Goal: Task Accomplishment & Management: Manage account settings

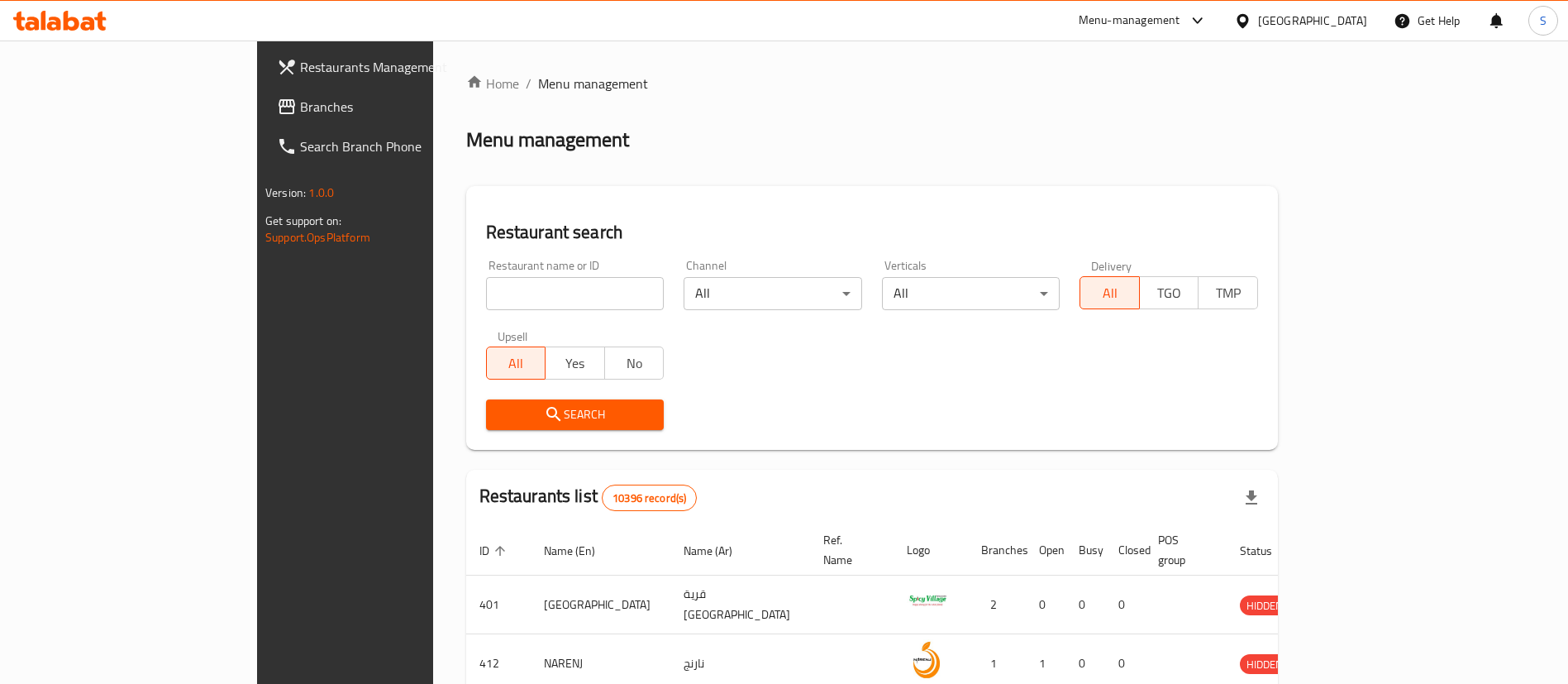
click at [1180, 19] on div "Menu-management" at bounding box center [1129, 20] width 101 height 20
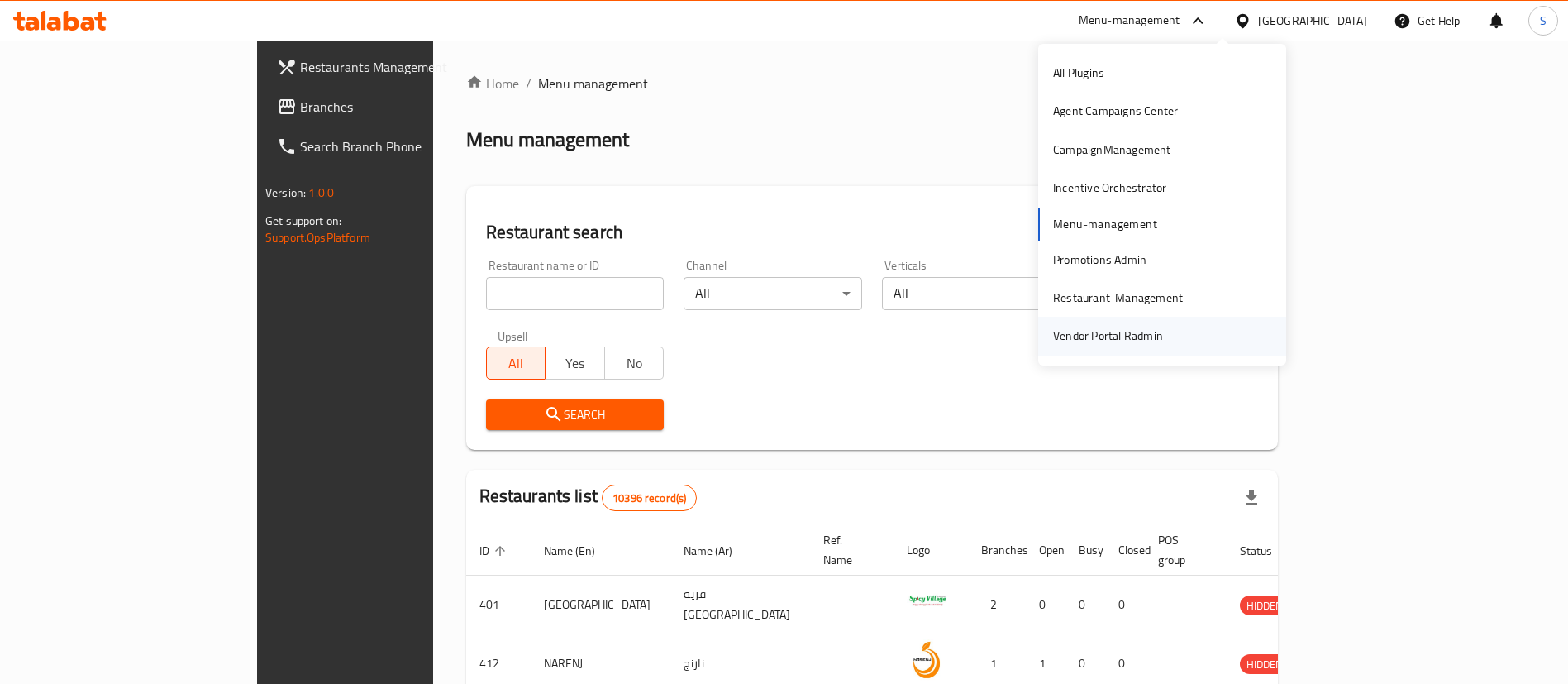
click at [1163, 334] on div "Vendor Portal Radmin" at bounding box center [1108, 336] width 137 height 38
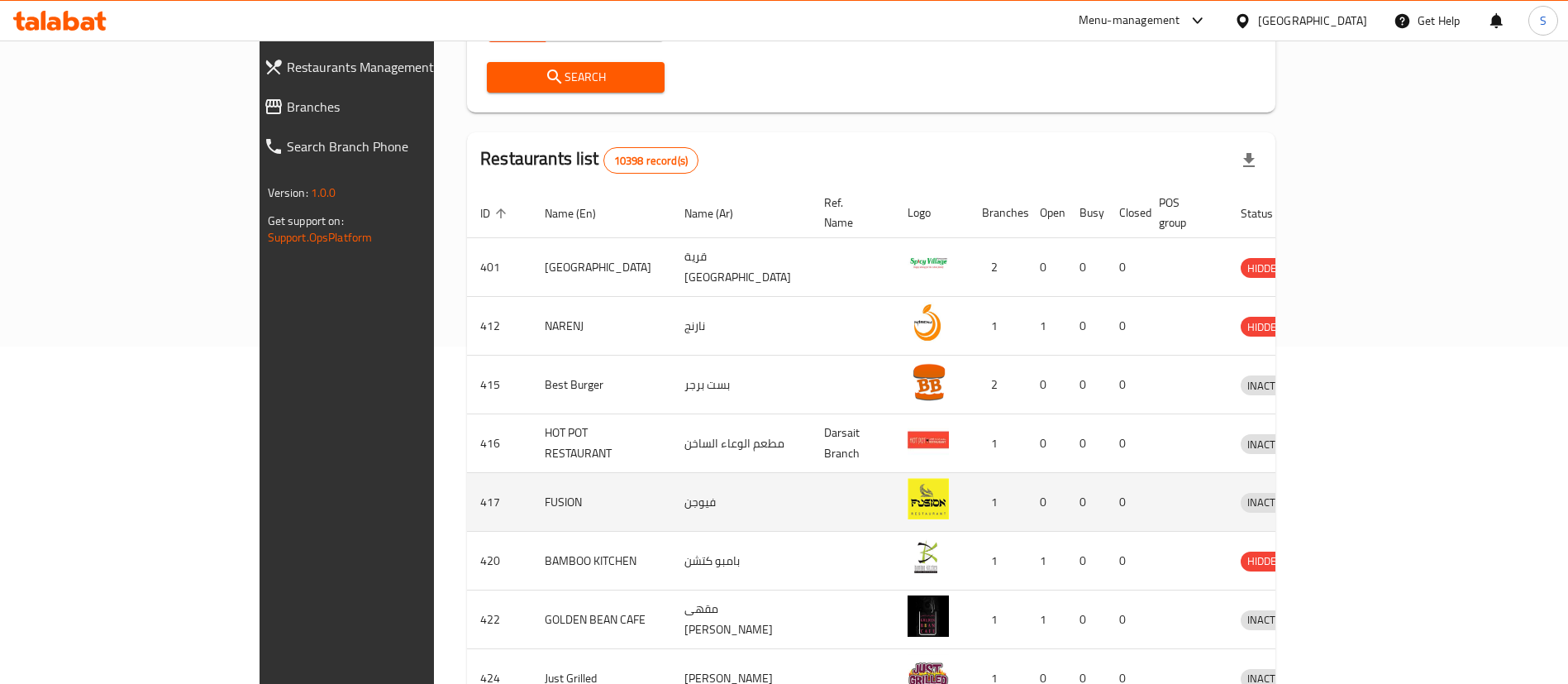
scroll to position [549, 0]
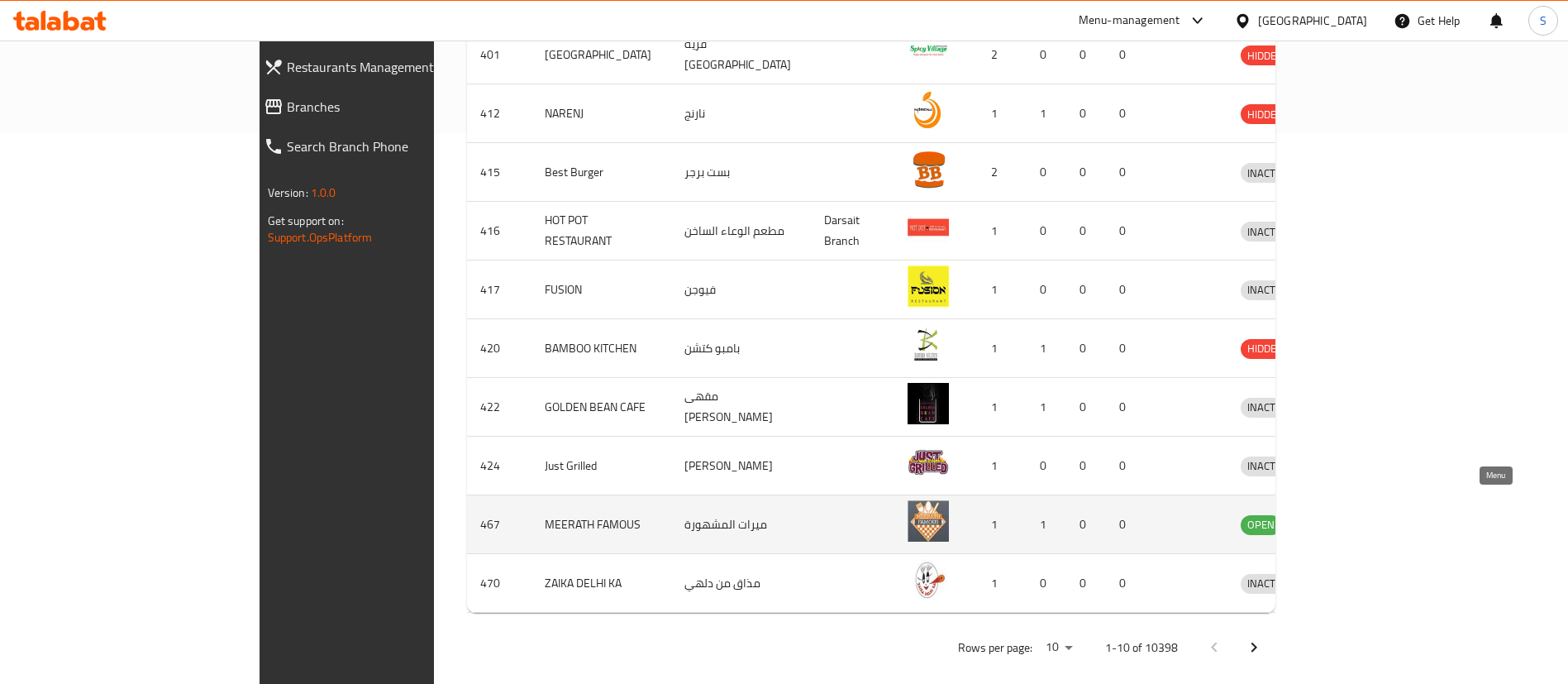
click at [1346, 522] on icon "enhanced table" at bounding box center [1343, 525] width 6 height 7
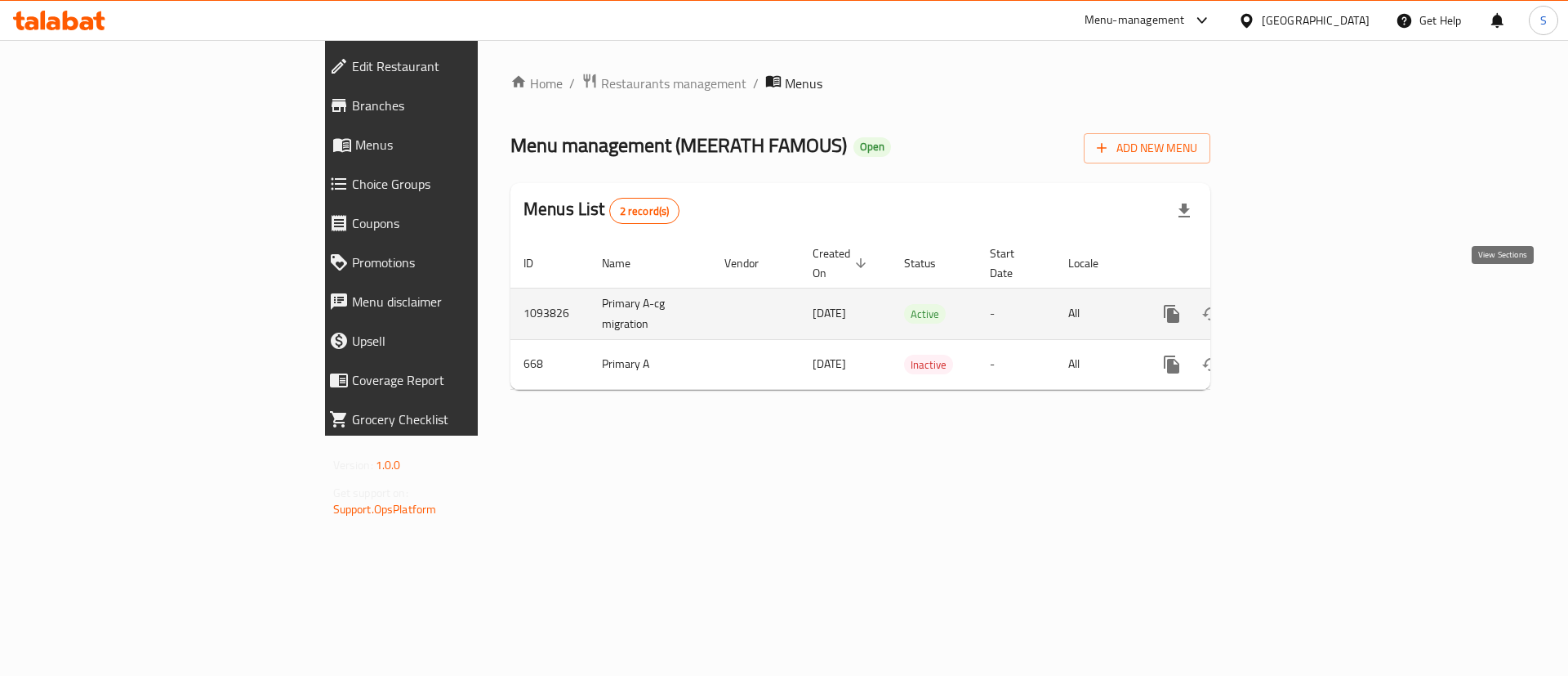
click at [1297, 307] on icon "enhanced table" at bounding box center [1290, 314] width 15 height 15
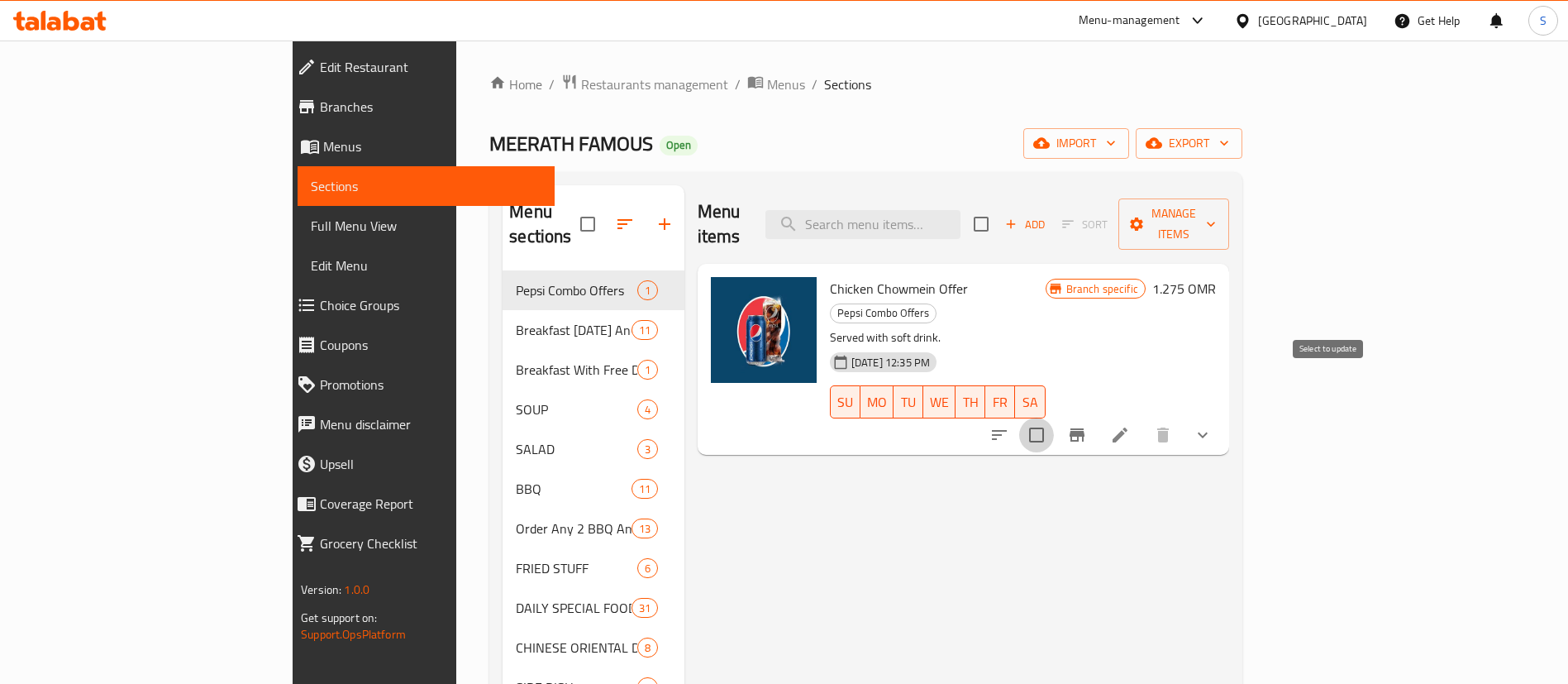
click at [1054, 417] on input "checkbox" at bounding box center [1036, 434] width 35 height 35
checkbox input "true"
click at [1216, 212] on span "Manage items" at bounding box center [1173, 224] width 84 height 42
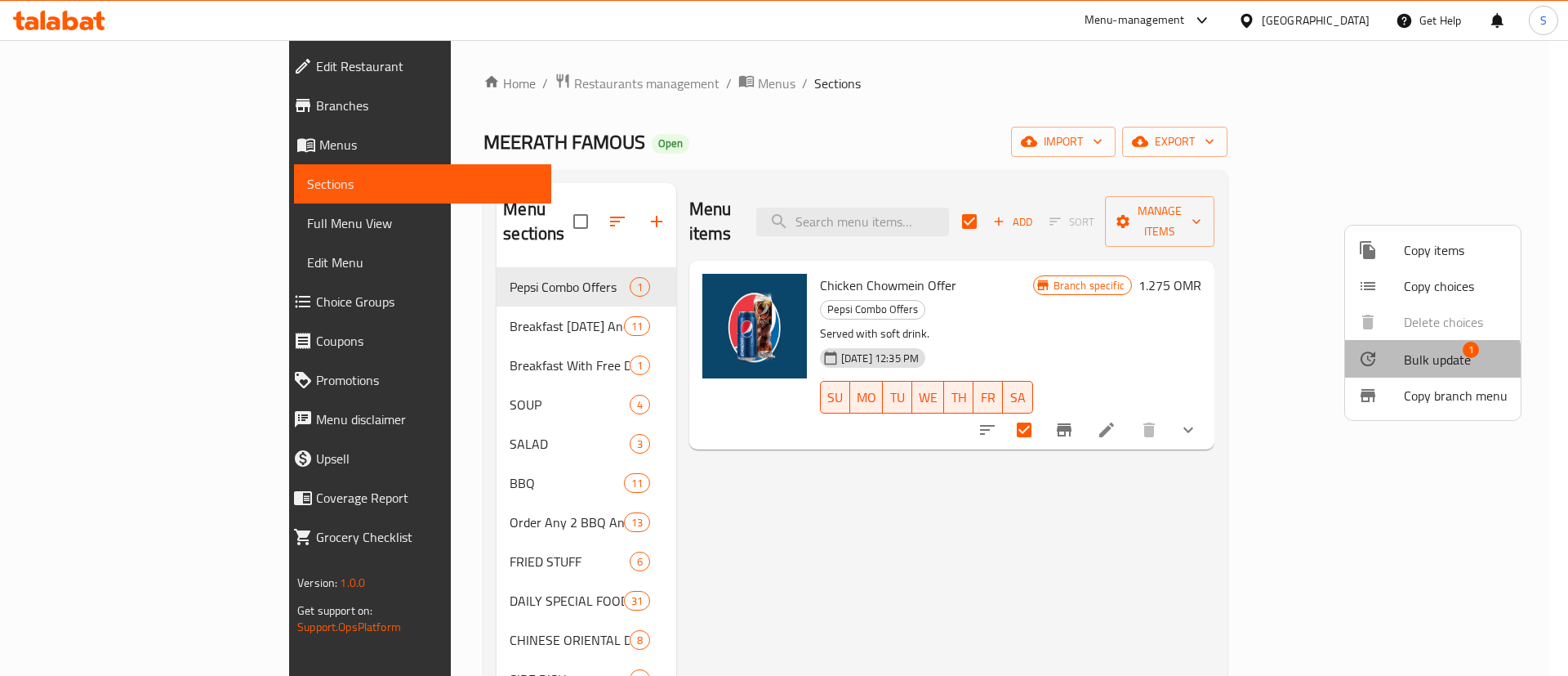
click at [1427, 362] on span "Bulk update" at bounding box center [1437, 359] width 67 height 20
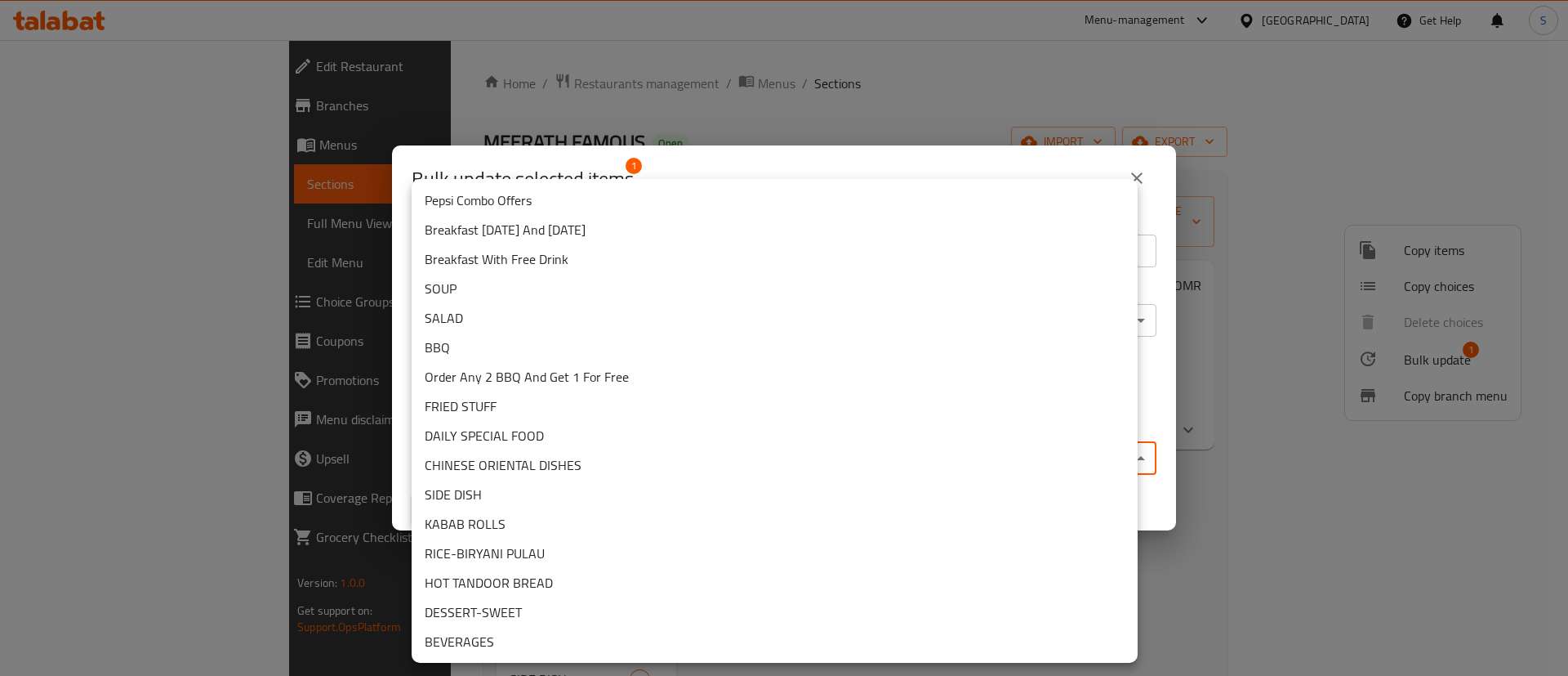
click at [538, 455] on body "​ Menu-management Oman Get Help S Edit Restaurant Branches Menus Sections Full …" at bounding box center [784, 358] width 1568 height 636
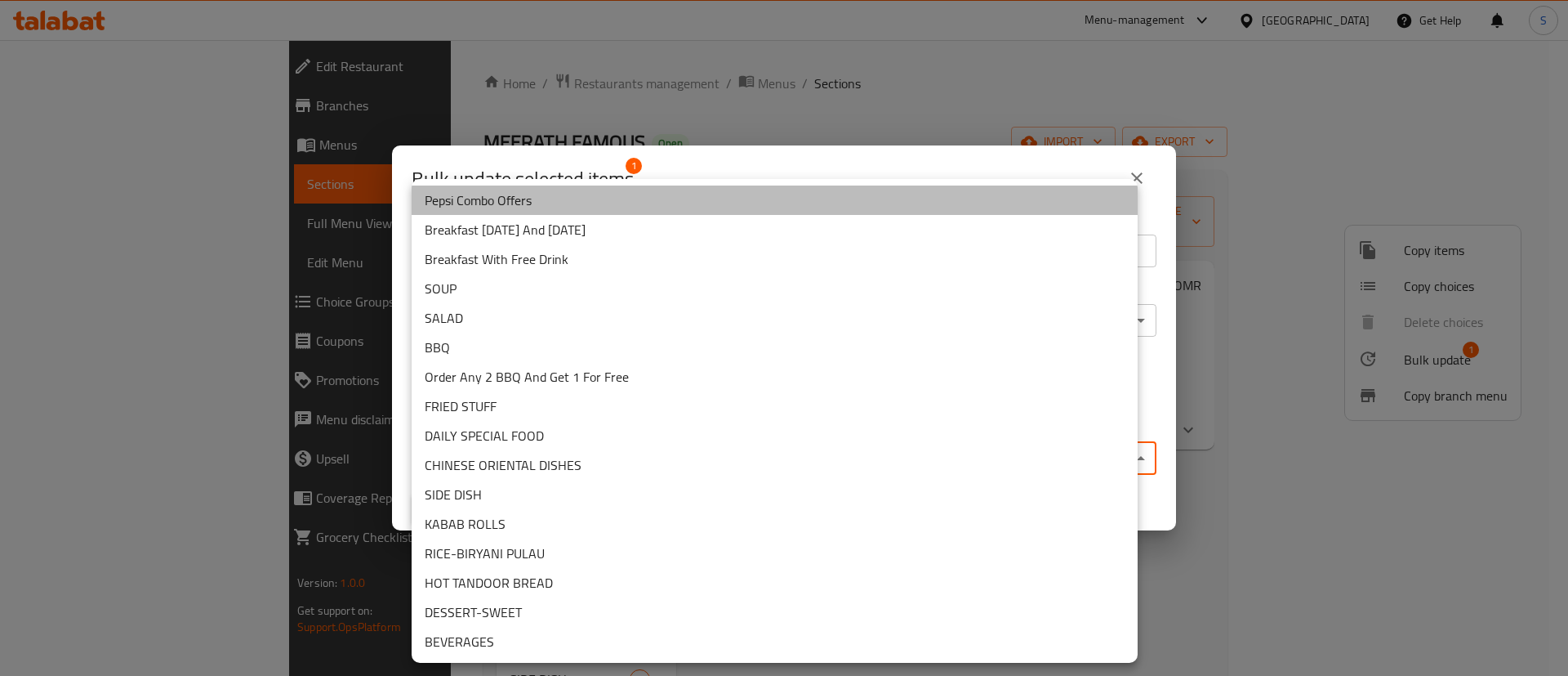
click at [509, 212] on li "Pepsi Combo Offers" at bounding box center [774, 200] width 726 height 29
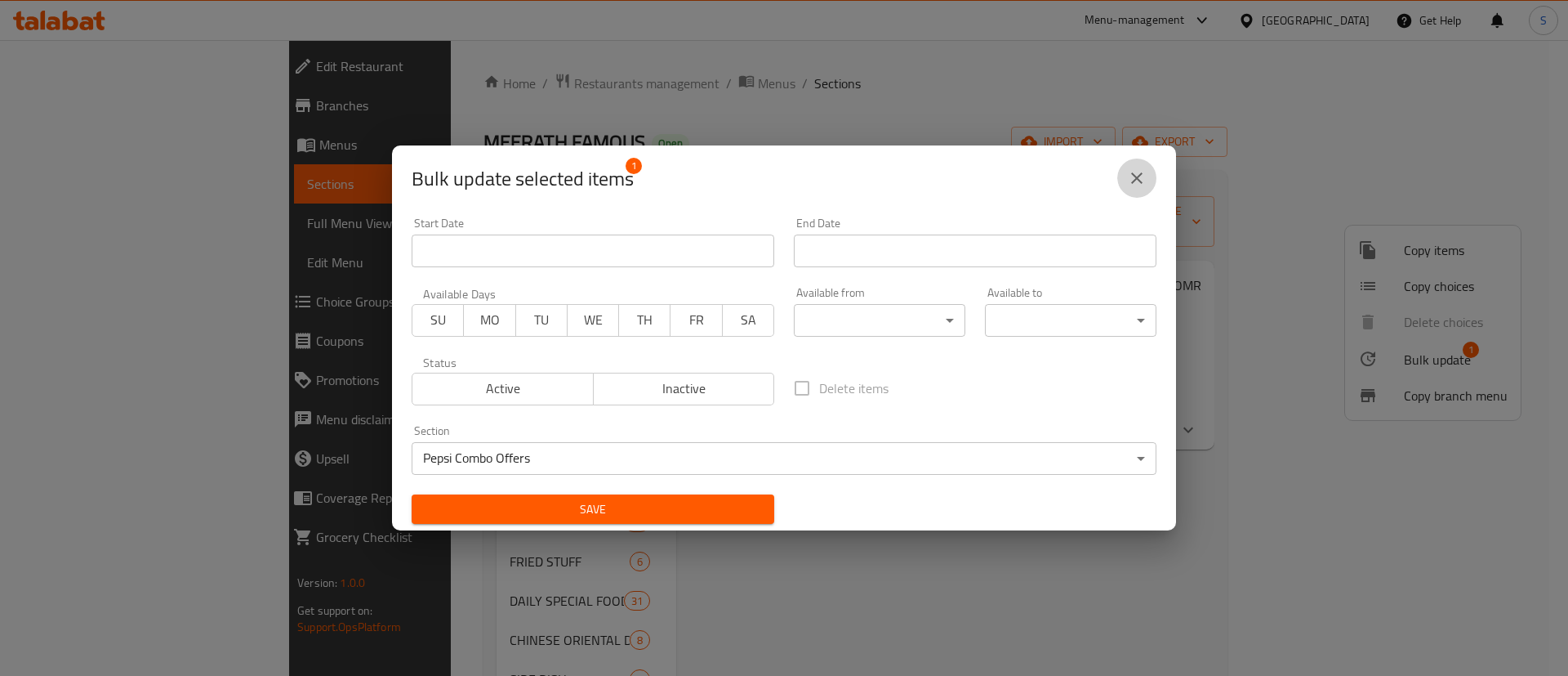
click at [1134, 174] on icon "close" at bounding box center [1137, 178] width 11 height 11
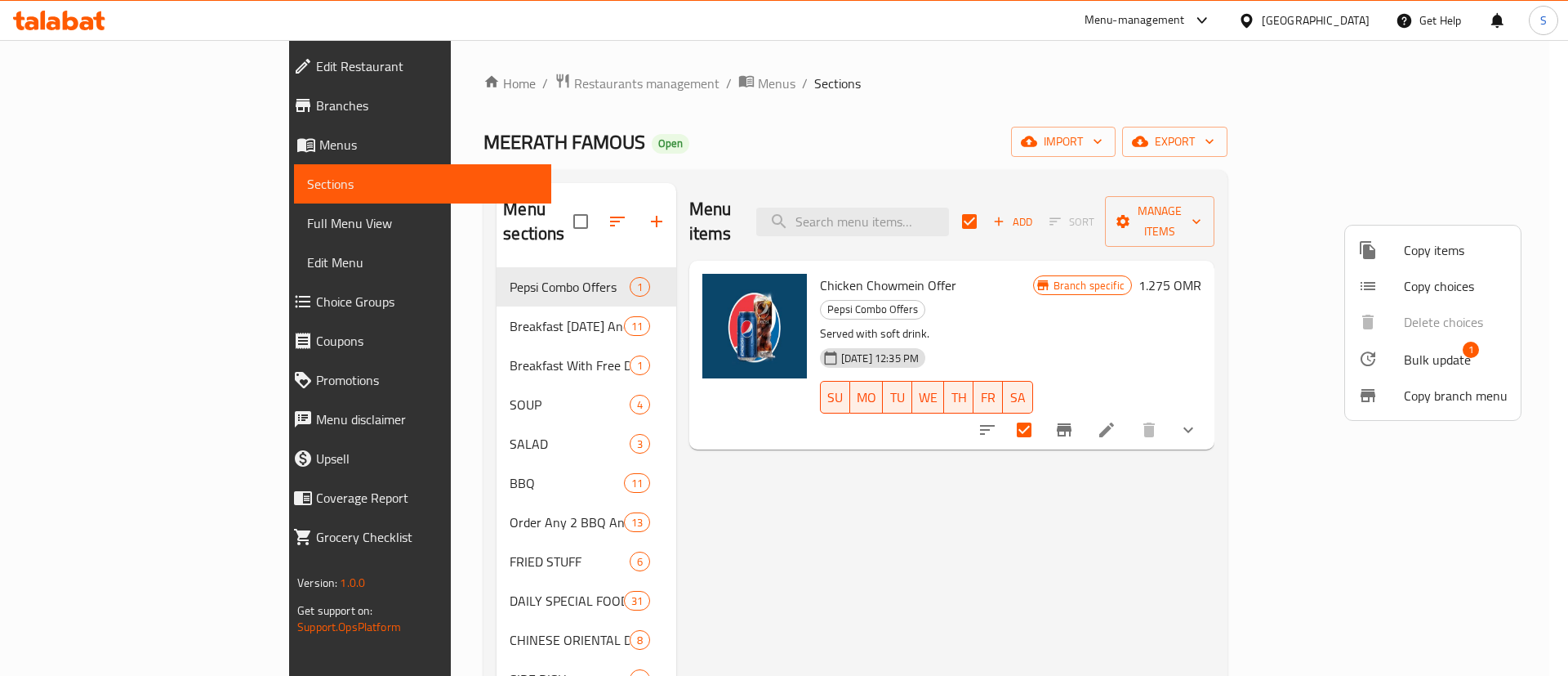
click at [449, 82] on div at bounding box center [784, 338] width 1568 height 676
